Goal: Information Seeking & Learning: Check status

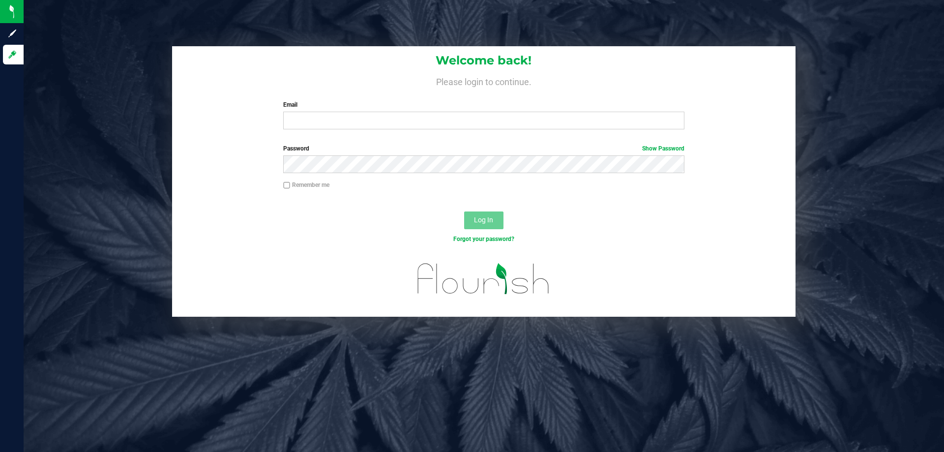
click at [319, 116] on input "Email" at bounding box center [483, 121] width 401 height 18
type input "[EMAIL_ADDRESS][DOMAIN_NAME]"
click at [464, 211] on button "Log In" at bounding box center [483, 220] width 39 height 18
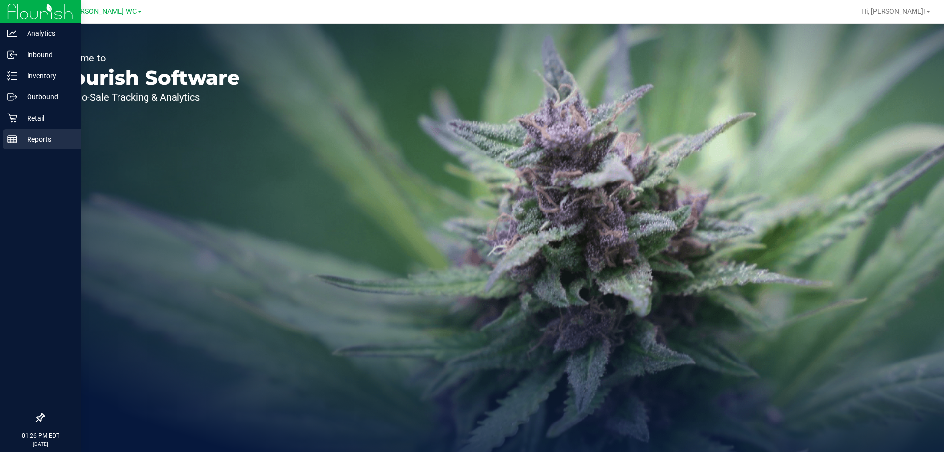
click at [3, 141] on div "Reports" at bounding box center [42, 139] width 78 height 20
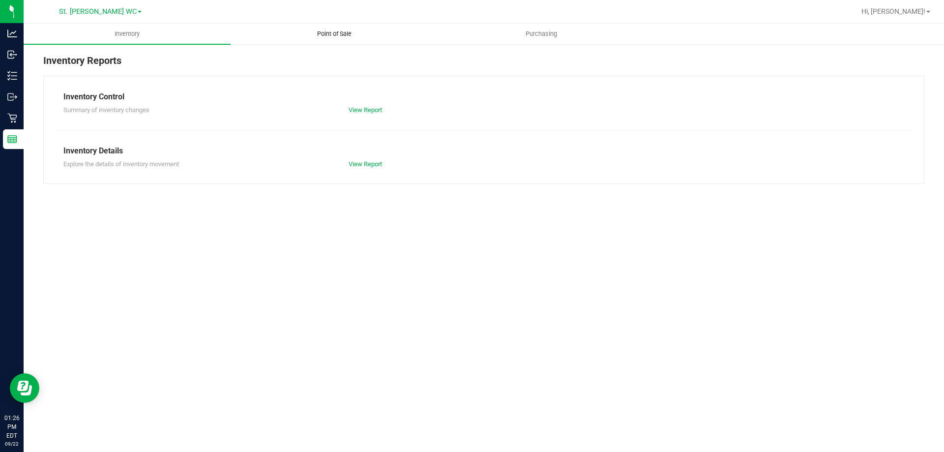
click at [266, 41] on uib-tab-heading "Point of Sale" at bounding box center [334, 34] width 206 height 20
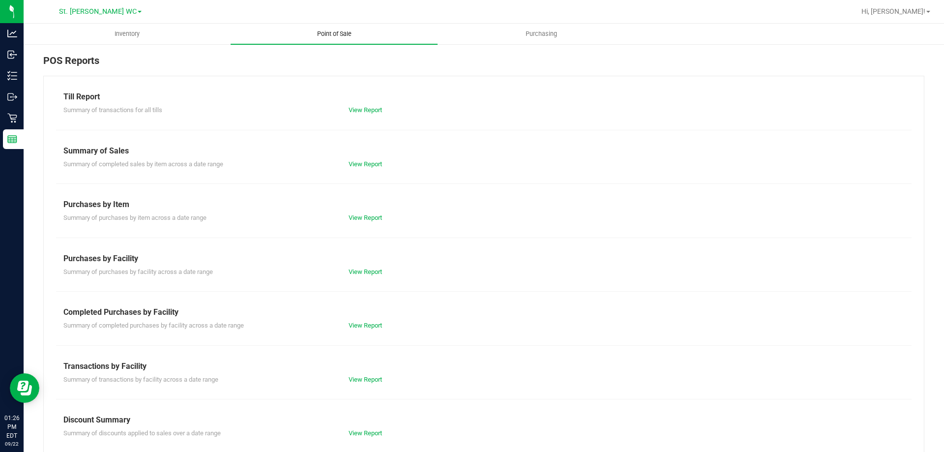
click at [302, 39] on uib-tab-heading "Point of Sale" at bounding box center [333, 34] width 207 height 21
click at [341, 110] on div "View Report" at bounding box center [483, 110] width 285 height 10
drag, startPoint x: 347, startPoint y: 115, endPoint x: 349, endPoint y: 119, distance: 5.1
click at [348, 117] on div "Till Report Summary of transactions for all tills View Report Summary of Sales …" at bounding box center [483, 291] width 881 height 431
click at [352, 115] on div "Till Report Summary of transactions for all tills View Report Summary of Sales …" at bounding box center [483, 291] width 881 height 431
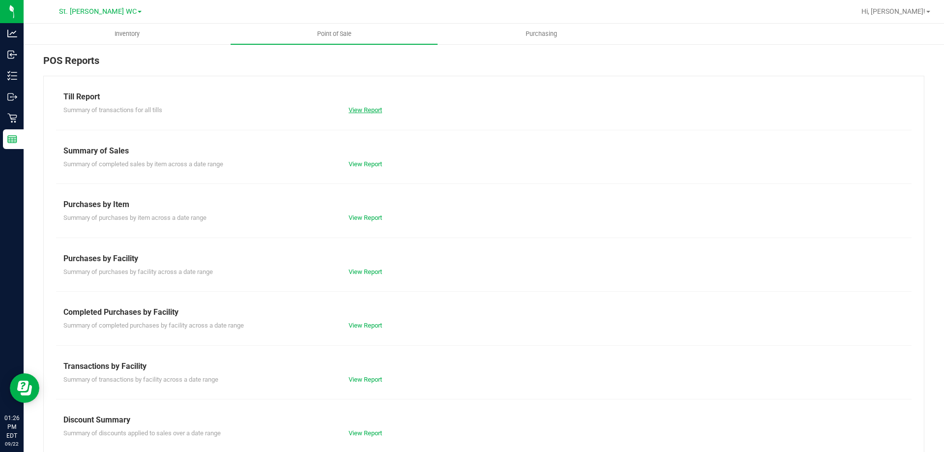
click at [353, 111] on link "View Report" at bounding box center [364, 109] width 33 height 7
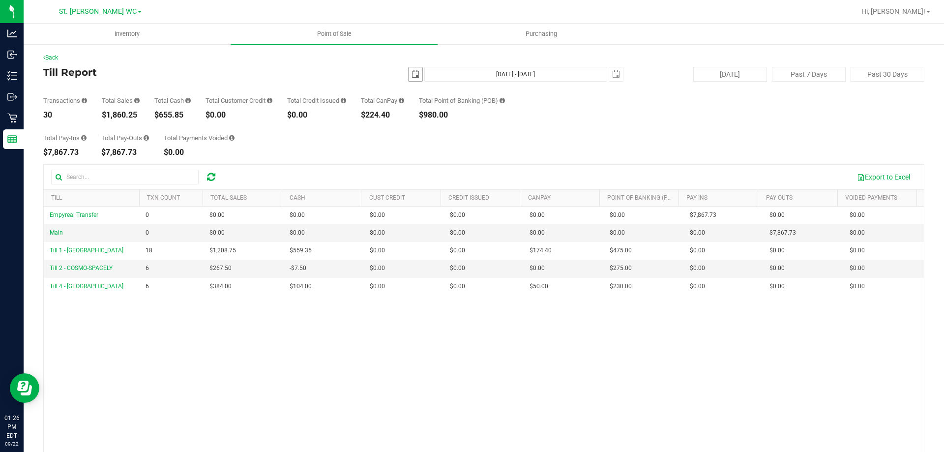
click at [411, 71] on span "select" at bounding box center [415, 74] width 8 height 8
click at [408, 73] on span "select" at bounding box center [415, 74] width 14 height 14
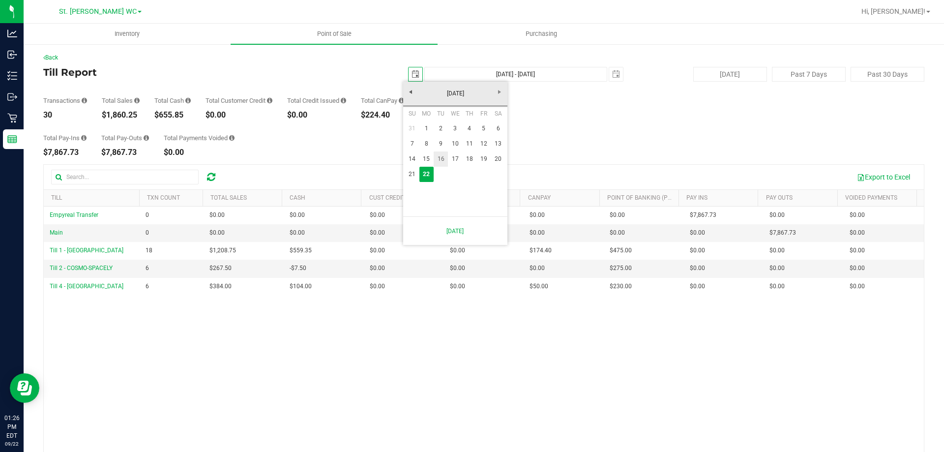
click at [425, 164] on link "15" at bounding box center [426, 158] width 14 height 15
type input "2025-09-15"
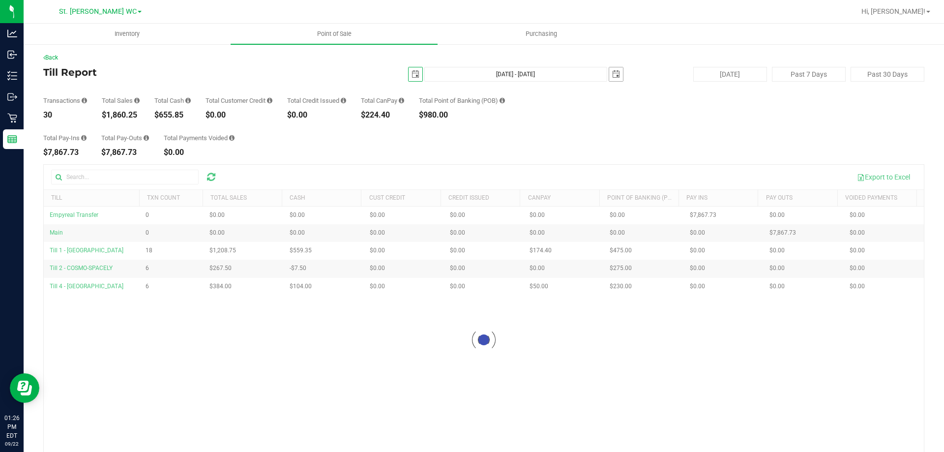
click at [609, 73] on span "select" at bounding box center [616, 74] width 14 height 14
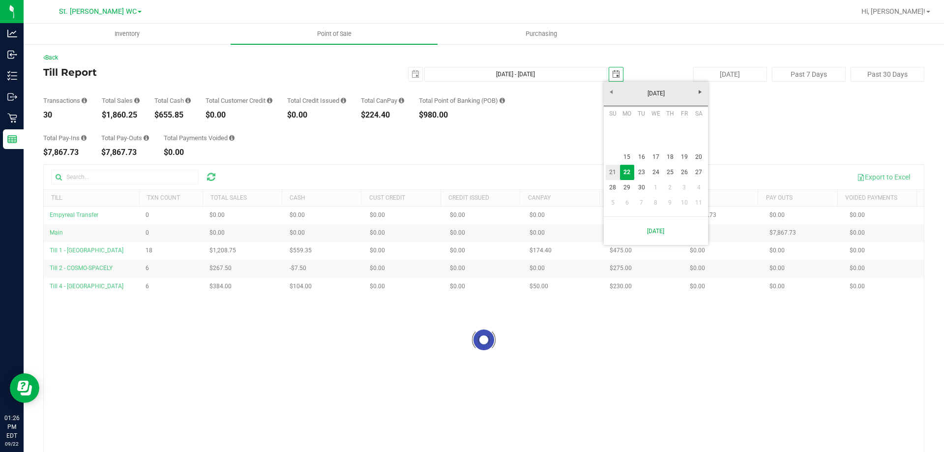
click at [612, 175] on link "21" at bounding box center [612, 172] width 14 height 15
type input "Sep 15, 2025 - Sep 21, 2025"
type input "2025-09-21"
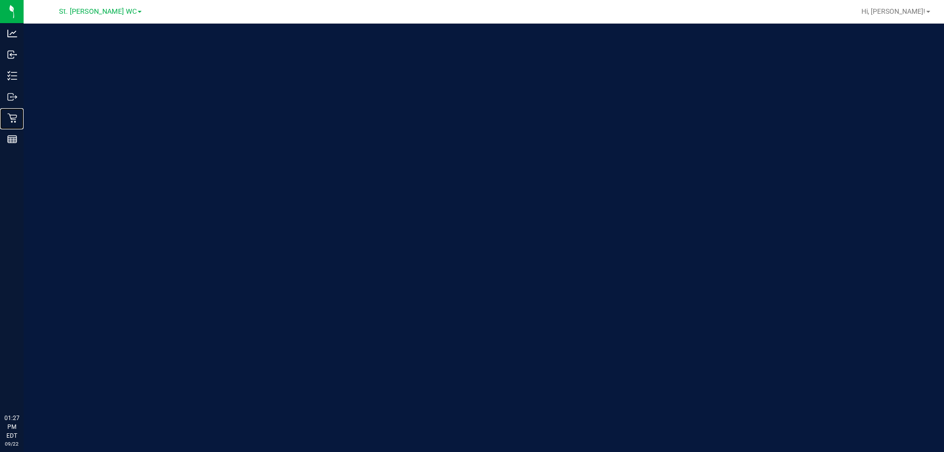
click at [5, 110] on div "Retail" at bounding box center [13, 118] width 21 height 20
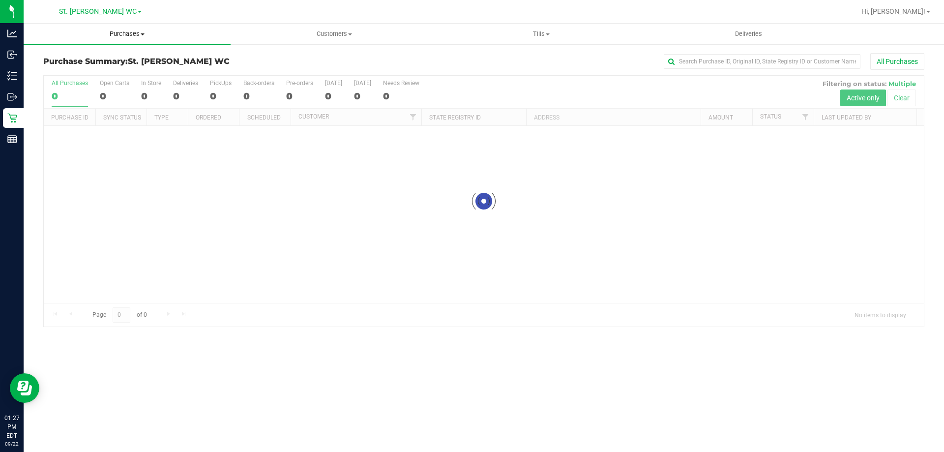
click at [125, 41] on uib-tab-heading "Purchases Summary of purchases Fulfillment All purchases" at bounding box center [127, 34] width 207 height 21
click at [109, 65] on li "Fulfillment" at bounding box center [127, 71] width 207 height 12
